Goal: Check status: Check status

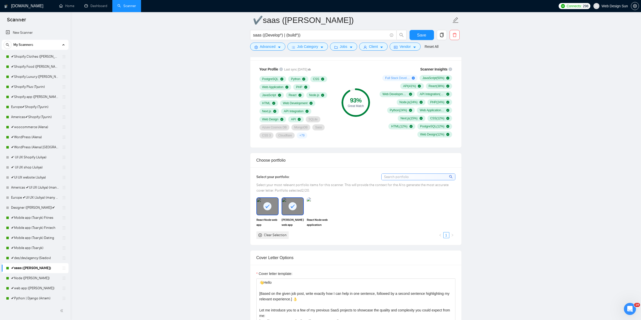
drag, startPoint x: 564, startPoint y: 103, endPoint x: 561, endPoint y: 119, distance: 16.3
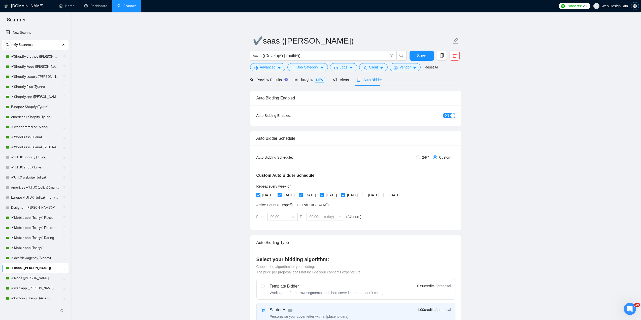
click at [636, 5] on icon "setting" at bounding box center [635, 6] width 4 height 4
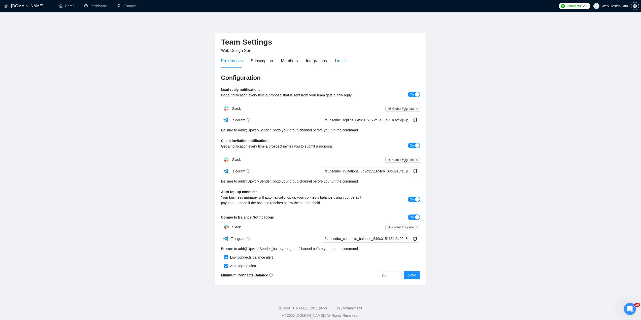
click at [336, 60] on div "Limits" at bounding box center [340, 61] width 11 height 6
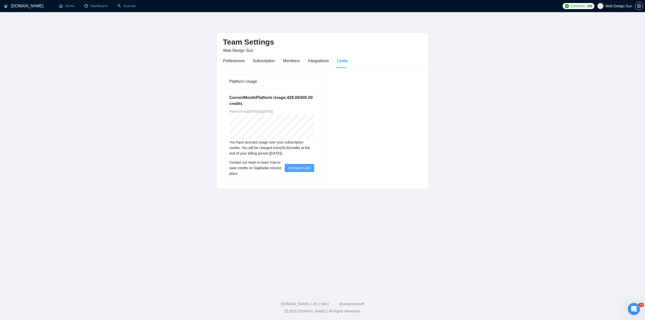
click at [439, 212] on main "Team Settings Web Design Sun Preferences Subscription Members Integrations Limi…" at bounding box center [322, 150] width 629 height 261
click at [96, 4] on link "Dashboard" at bounding box center [95, 6] width 23 height 4
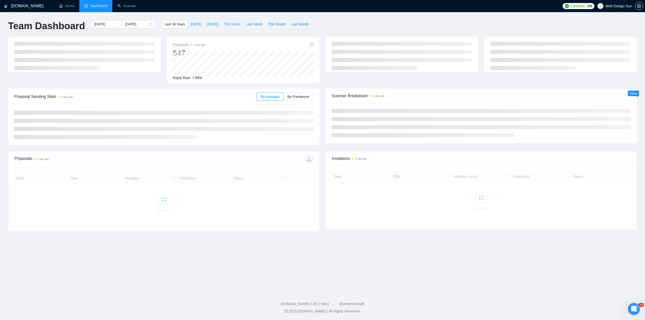
click at [230, 26] on span "This Week" at bounding box center [232, 24] width 17 height 6
type input "[DATE]"
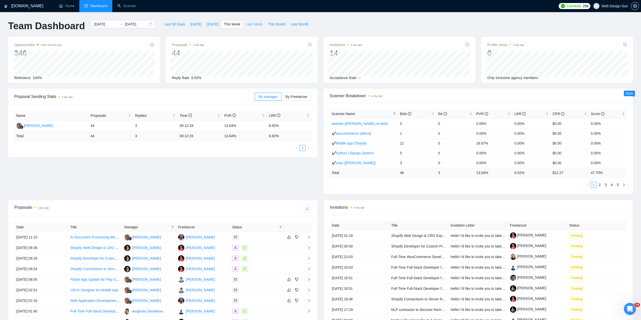
click at [248, 25] on span "Last Week" at bounding box center [254, 24] width 17 height 6
type input "[DATE]"
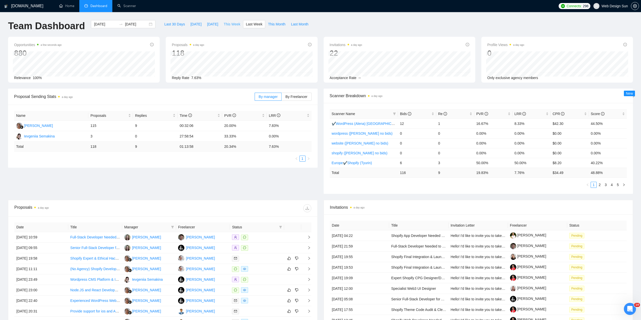
click at [226, 22] on span "This Week" at bounding box center [232, 24] width 17 height 6
type input "[DATE]"
